Goal: Task Accomplishment & Management: Manage account settings

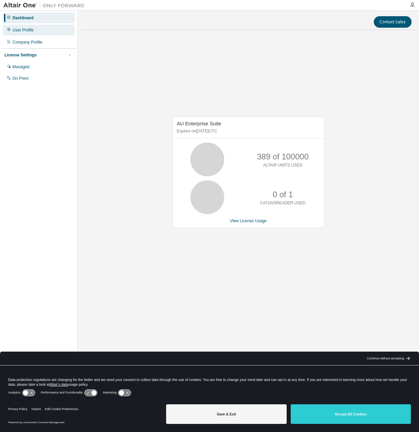
click at [29, 34] on div "User Profile" at bounding box center [39, 30] width 72 height 11
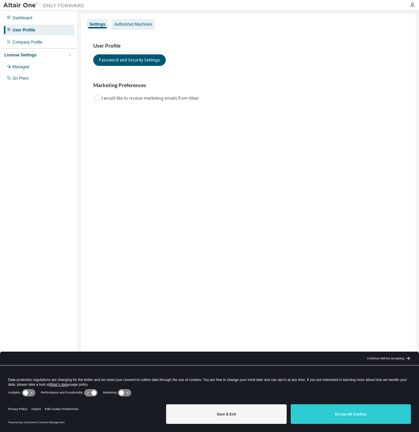
click at [129, 25] on div "Authorized Machines" at bounding box center [133, 24] width 38 height 5
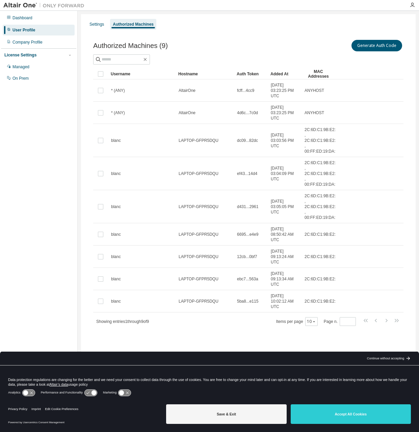
click at [109, 25] on div "Settings Authorized Machines" at bounding box center [248, 24] width 327 height 12
click at [91, 23] on div "Settings" at bounding box center [97, 24] width 15 height 5
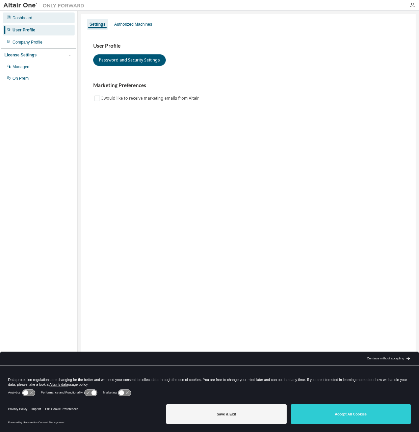
click at [44, 17] on div "Dashboard" at bounding box center [39, 17] width 72 height 11
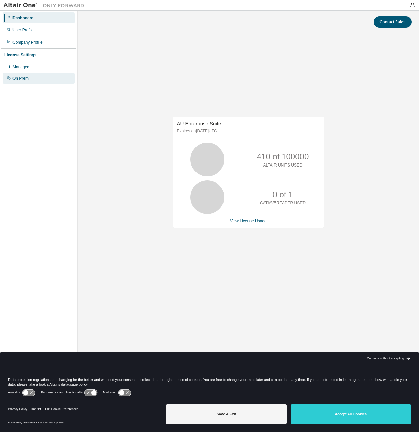
click at [22, 75] on div "On Prem" at bounding box center [39, 78] width 72 height 11
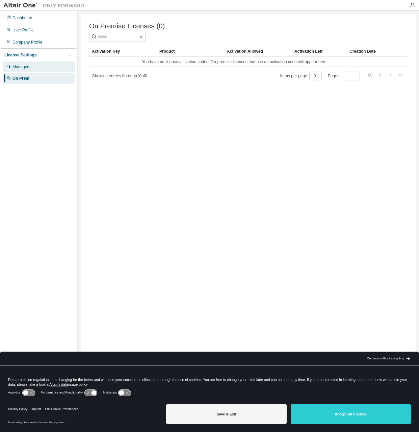
click at [20, 63] on div "Managed" at bounding box center [39, 66] width 72 height 11
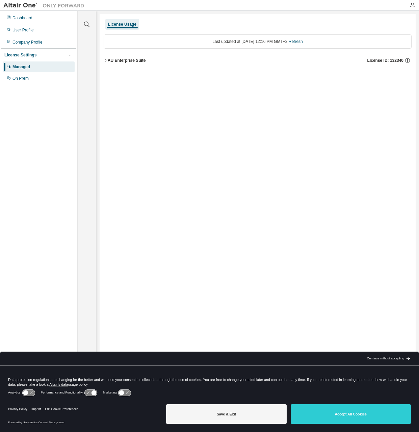
click at [108, 61] on div "AU Enterprise Suite" at bounding box center [127, 60] width 38 height 5
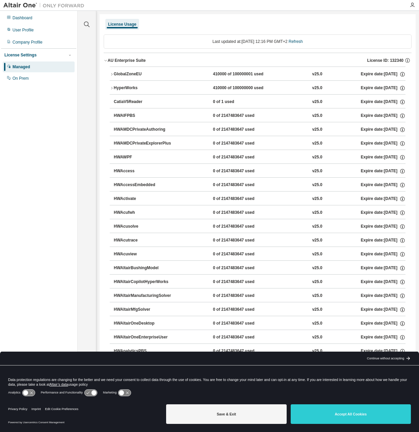
click at [108, 61] on div "AU Enterprise Suite" at bounding box center [127, 60] width 38 height 5
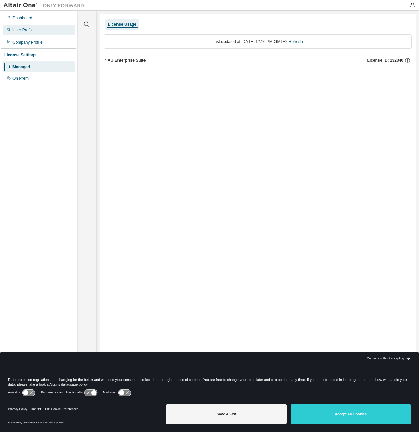
click at [40, 32] on div "User Profile" at bounding box center [39, 30] width 72 height 11
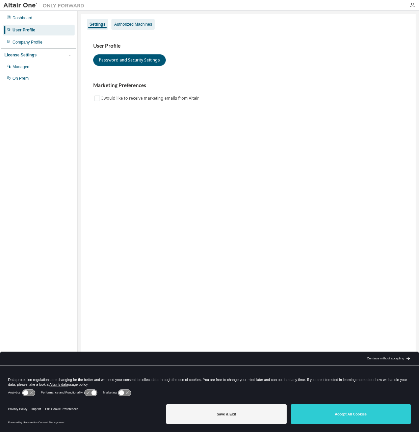
click at [135, 23] on div "Authorized Machines" at bounding box center [133, 24] width 38 height 5
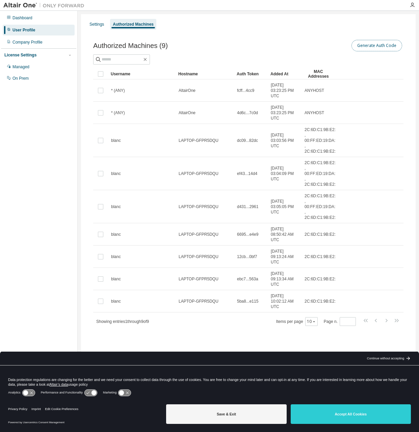
click at [372, 43] on button "Generate Auth Code" at bounding box center [377, 45] width 51 height 11
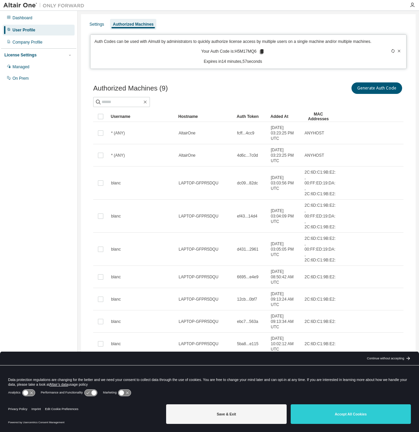
click at [260, 53] on icon at bounding box center [262, 52] width 6 height 6
